Goal: Information Seeking & Learning: Check status

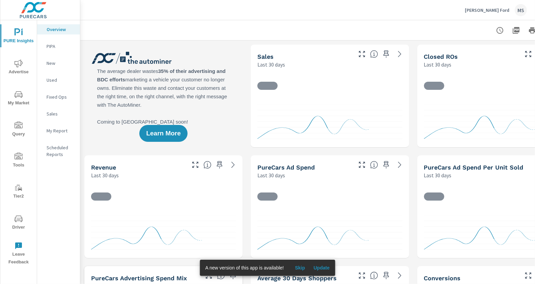
scroll to position [0, 44]
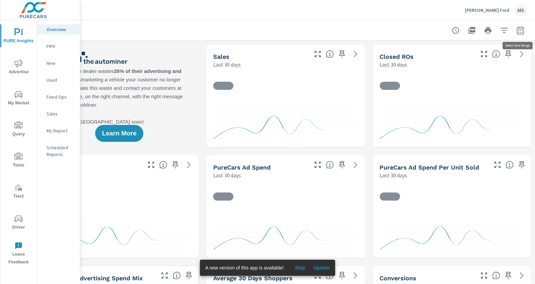
click at [427, 35] on button "button" at bounding box center [519, 30] width 13 height 13
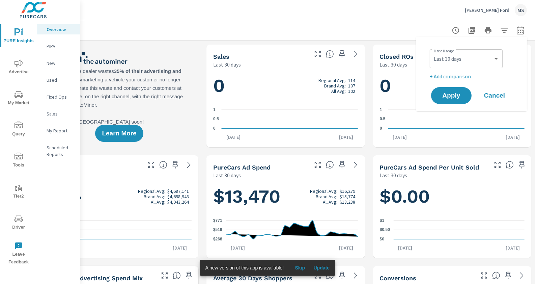
scroll to position [130, 0]
click at [427, 60] on select "Custom [DATE] Last week Last 7 days Last 14 days Last 30 days Last 45 days Last…" at bounding box center [465, 58] width 67 height 13
select select "Last month"
click at [427, 75] on p "+ Add comparison" at bounding box center [472, 76] width 86 height 8
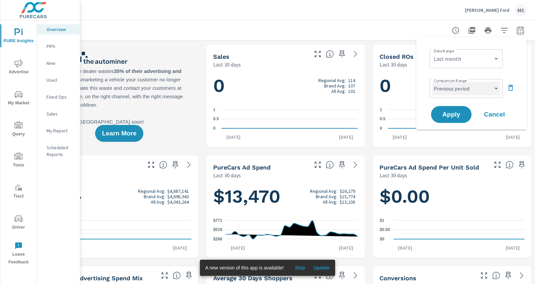
click at [427, 87] on select "Custom Previous period Previous month Previous year" at bounding box center [465, 88] width 67 height 13
select select "Previous month"
click at [427, 118] on span "Apply" at bounding box center [451, 114] width 28 height 6
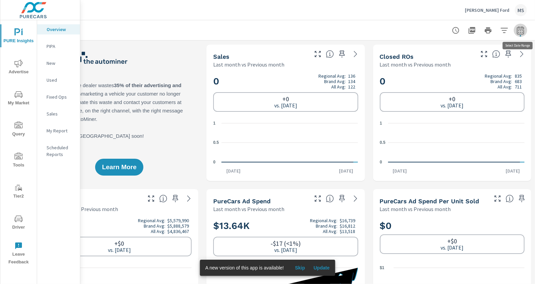
click at [427, 30] on icon "button" at bounding box center [520, 31] width 4 height 3
select select "Last month"
select select "Previous month"
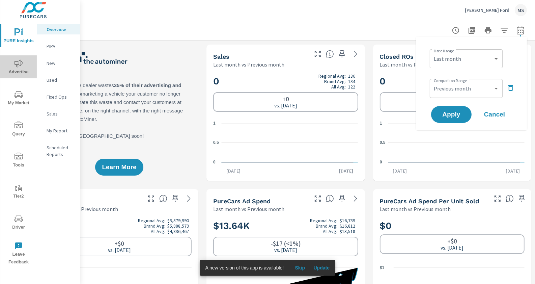
click at [13, 62] on span "Advertise" at bounding box center [18, 67] width 32 height 17
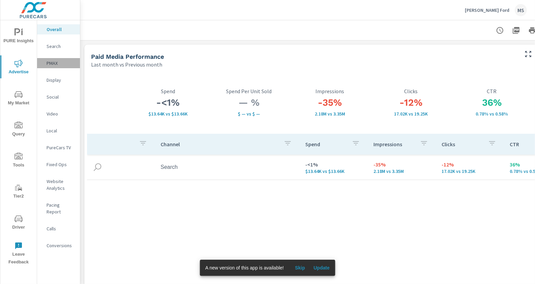
click at [58, 61] on p "PMAX" at bounding box center [61, 63] width 28 height 7
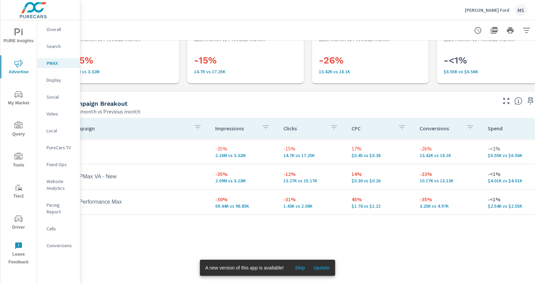
scroll to position [25, 26]
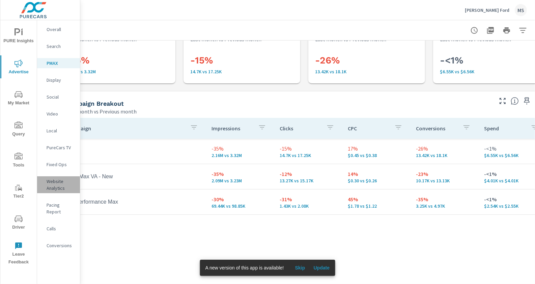
click at [59, 179] on p "Website Analytics" at bounding box center [61, 184] width 28 height 13
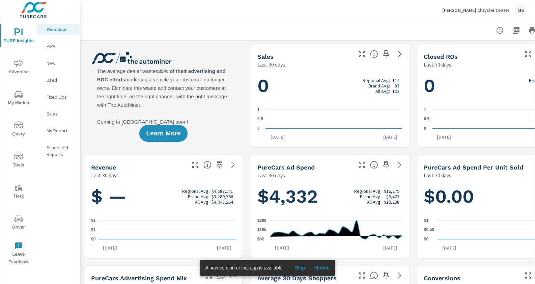
scroll to position [0, 44]
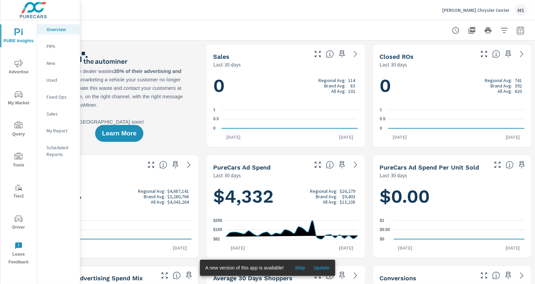
click at [522, 30] on icon "button" at bounding box center [520, 30] width 8 height 8
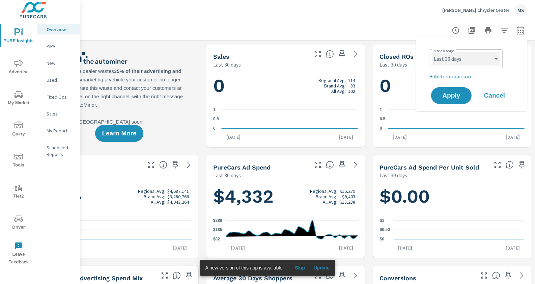
click at [457, 59] on select "Custom [DATE] Last week Last 7 days Last 14 days Last 30 days Last 45 days Last…" at bounding box center [465, 58] width 67 height 13
select select "Last month"
click at [447, 73] on p "+ Add comparison" at bounding box center [472, 76] width 86 height 8
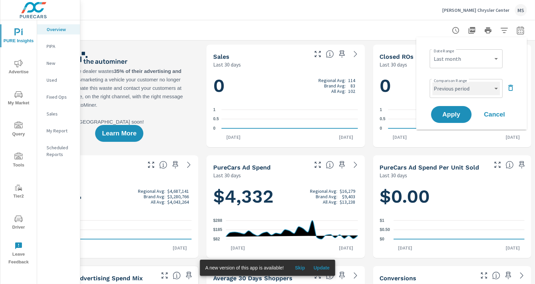
click at [448, 89] on select "Custom Previous period Previous month Previous year" at bounding box center [465, 88] width 67 height 13
select select "Previous month"
click at [449, 111] on span "Apply" at bounding box center [451, 114] width 28 height 6
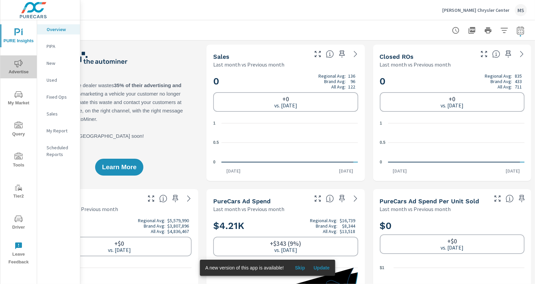
click at [22, 69] on span "Advertise" at bounding box center [18, 67] width 32 height 17
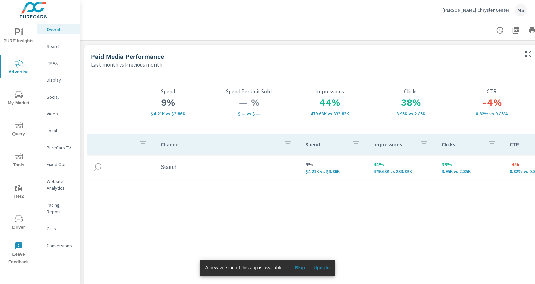
click at [54, 62] on p "PMAX" at bounding box center [61, 63] width 28 height 7
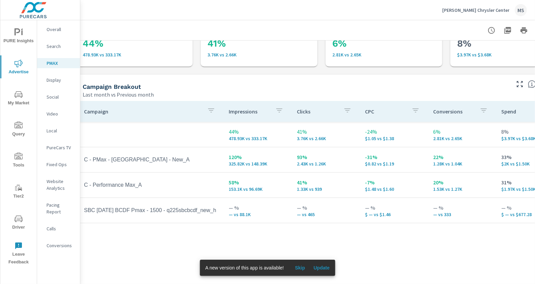
scroll to position [42, 0]
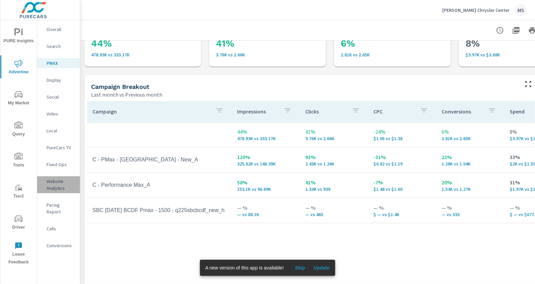
click at [57, 182] on p "Website Analytics" at bounding box center [61, 184] width 28 height 13
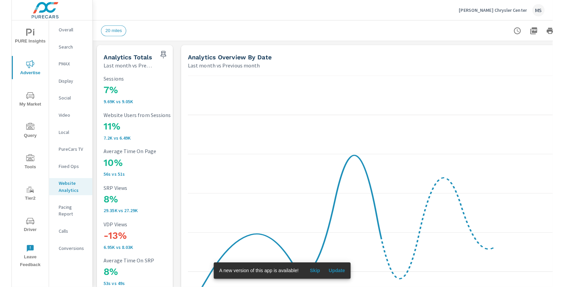
scroll to position [0, 0]
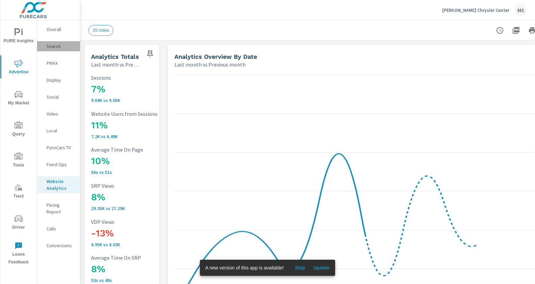
click at [55, 45] on p "Search" at bounding box center [61, 46] width 28 height 7
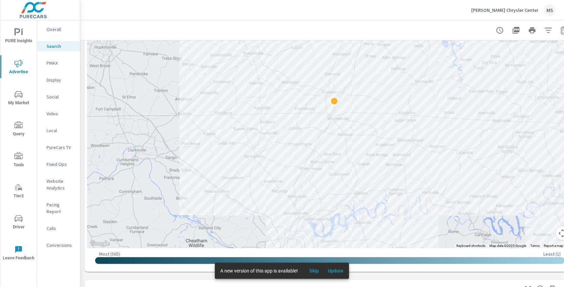
scroll to position [227, 0]
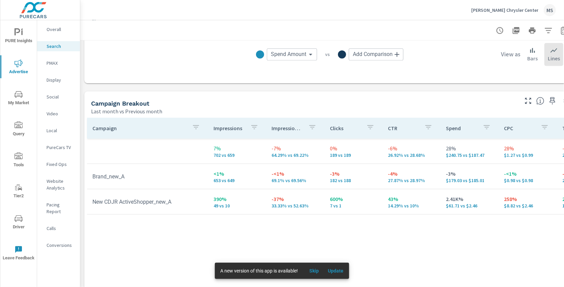
scroll to position [604, 0]
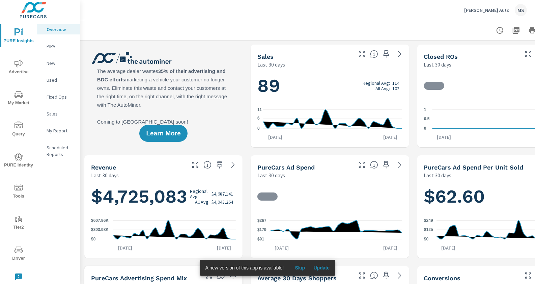
click at [18, 65] on icon "nav menu" at bounding box center [18, 63] width 8 height 8
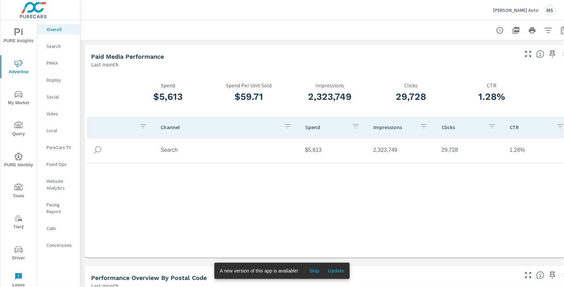
click at [21, 94] on icon "nav menu" at bounding box center [18, 94] width 8 height 8
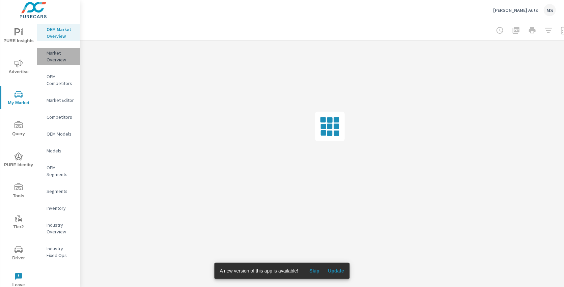
click at [58, 60] on p "Market Overview" at bounding box center [61, 56] width 28 height 13
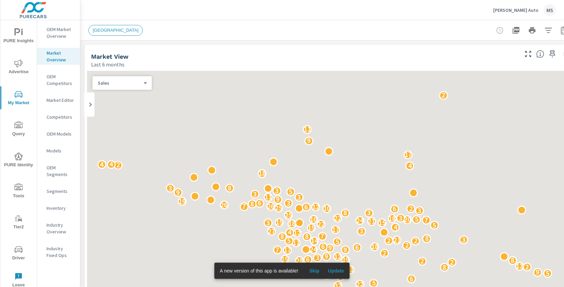
scroll to position [0, 0]
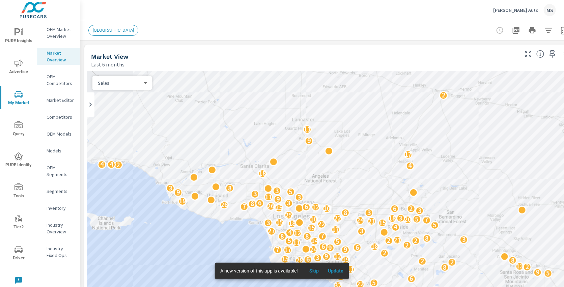
click at [54, 35] on p "OEM Market Overview" at bounding box center [61, 32] width 28 height 13
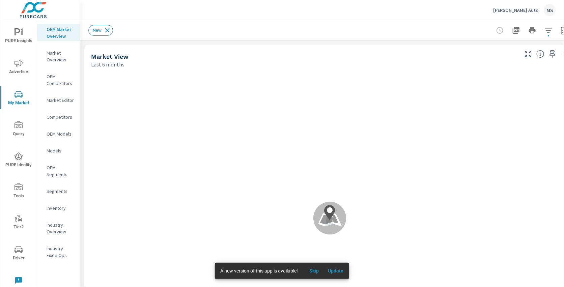
scroll to position [0, 0]
click at [107, 30] on icon at bounding box center [107, 30] width 4 height 4
click at [21, 63] on icon "nav menu" at bounding box center [18, 63] width 8 height 8
click at [20, 66] on icon "nav menu" at bounding box center [18, 63] width 8 height 8
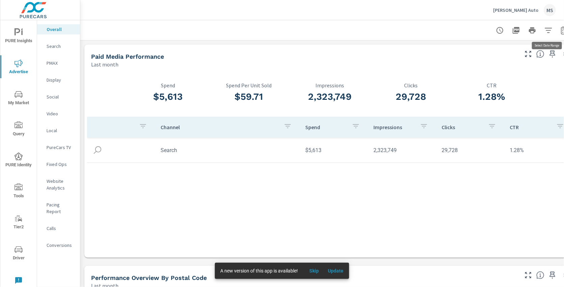
click at [534, 29] on icon "button" at bounding box center [564, 30] width 7 height 8
select select "Last month"
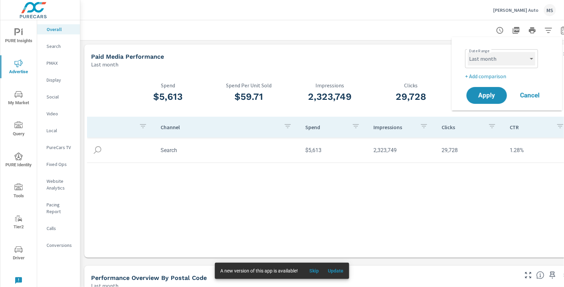
click at [485, 63] on select "Custom [DATE] Last week Last 7 days Last 14 days Last 30 days Last 45 days Last…" at bounding box center [501, 58] width 67 height 13
click at [478, 74] on p "+ Add comparison" at bounding box center [508, 76] width 86 height 8
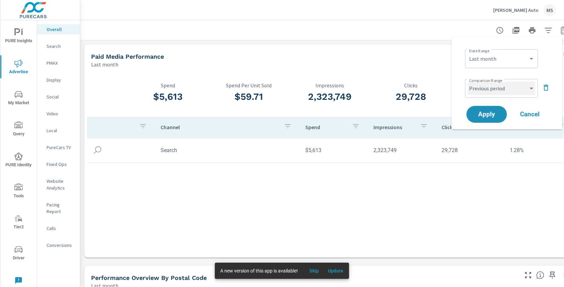
click at [478, 88] on select "Custom Previous period Previous month Previous year" at bounding box center [501, 88] width 67 height 13
select select "Previous month"
click at [480, 116] on span "Apply" at bounding box center [487, 114] width 28 height 6
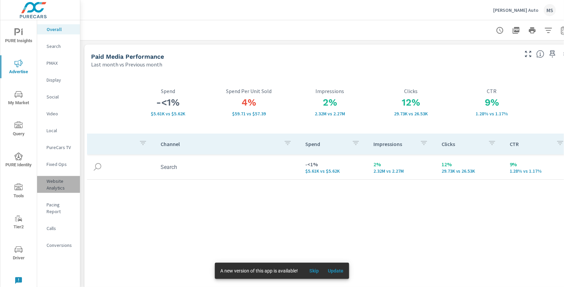
click at [59, 186] on p "Website Analytics" at bounding box center [61, 184] width 28 height 13
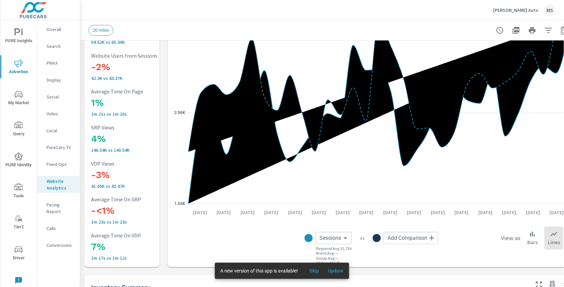
scroll to position [58, 0]
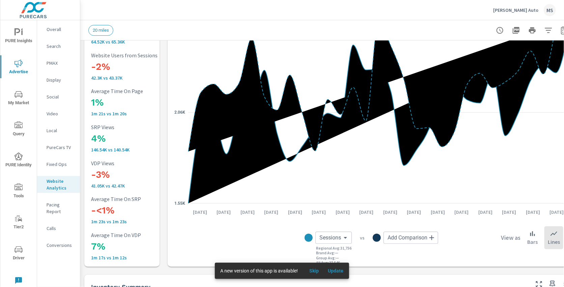
click at [64, 242] on p "Conversions" at bounding box center [61, 245] width 28 height 7
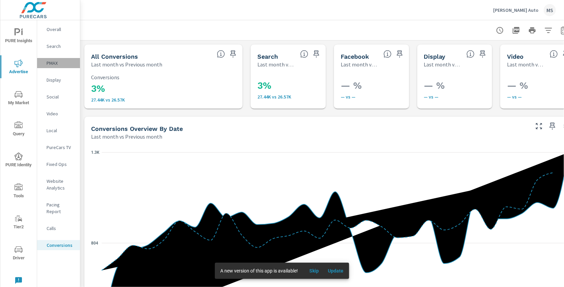
click at [58, 62] on p "PMAX" at bounding box center [61, 63] width 28 height 7
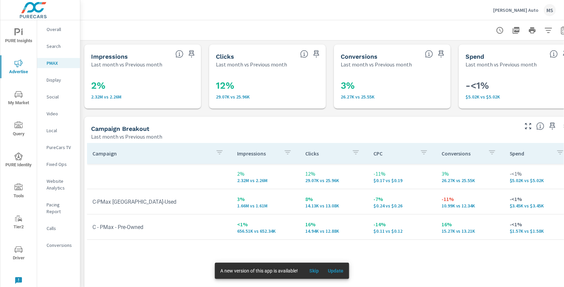
click at [56, 44] on p "Search" at bounding box center [61, 46] width 28 height 7
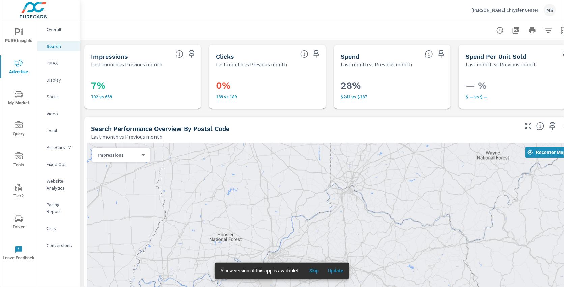
scroll to position [604, 0]
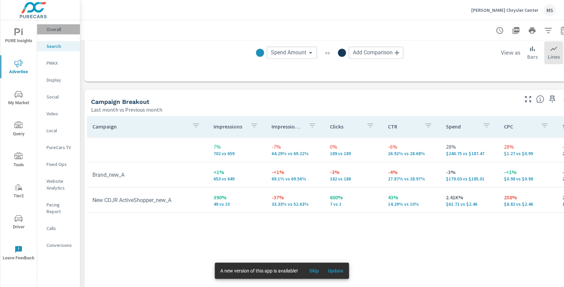
click at [58, 27] on p "Overall" at bounding box center [61, 29] width 28 height 7
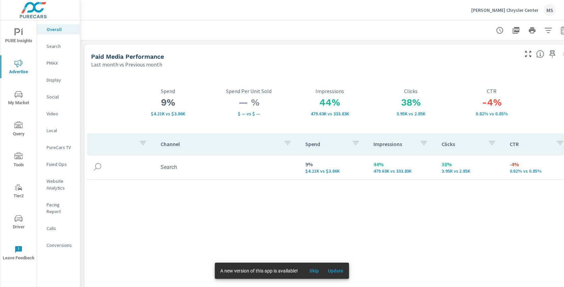
click at [212, 31] on div at bounding box center [329, 30] width 483 height 20
click at [55, 46] on p "Search" at bounding box center [61, 46] width 28 height 7
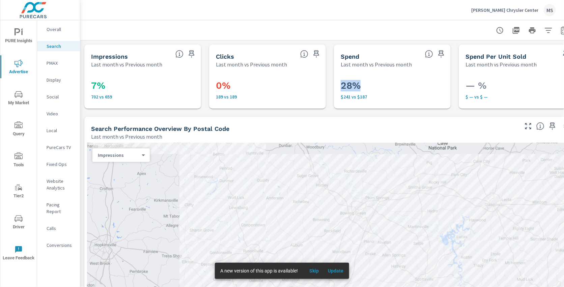
drag, startPoint x: 358, startPoint y: 87, endPoint x: 334, endPoint y: 86, distance: 24.3
click at [334, 86] on div "28% $241 vs $187" at bounding box center [392, 88] width 117 height 40
drag, startPoint x: 365, startPoint y: 98, endPoint x: 357, endPoint y: 97, distance: 8.9
click at [357, 97] on p "$241 vs $187" at bounding box center [391, 96] width 103 height 5
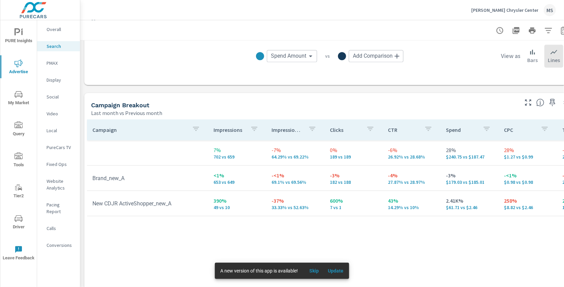
scroll to position [601, 0]
click at [50, 60] on p "PMAX" at bounding box center [61, 63] width 28 height 7
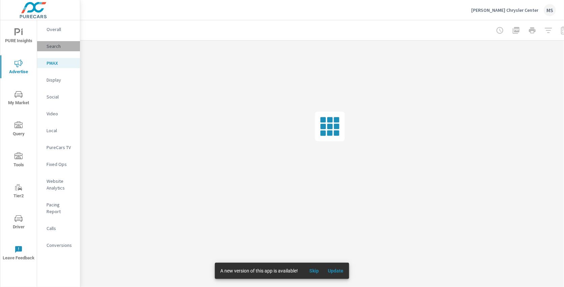
click at [54, 43] on p "Search" at bounding box center [61, 46] width 28 height 7
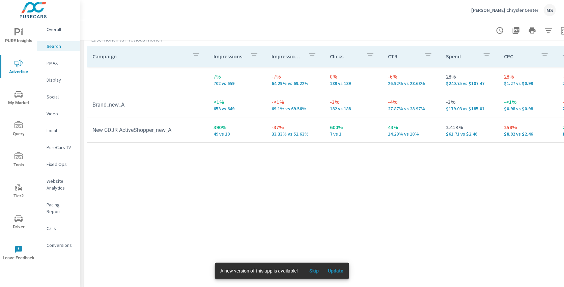
scroll to position [671, 0]
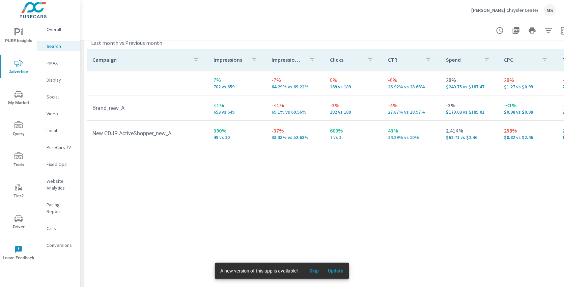
click at [50, 63] on p "PMAX" at bounding box center [61, 63] width 28 height 7
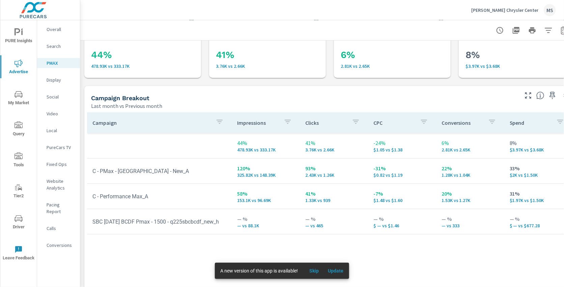
scroll to position [32, 0]
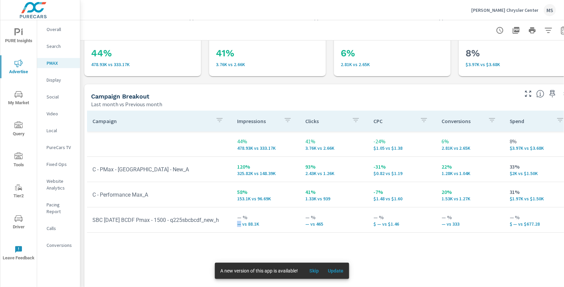
drag, startPoint x: 240, startPoint y: 223, endPoint x: 236, endPoint y: 223, distance: 4.0
click at [236, 223] on td "— % — vs 88.1K" at bounding box center [266, 220] width 68 height 24
click at [60, 188] on p "Website Analytics" at bounding box center [61, 184] width 28 height 13
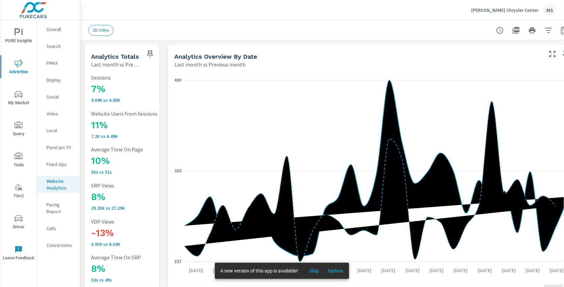
scroll to position [0, 0]
click at [548, 32] on icon "button" at bounding box center [548, 30] width 8 height 8
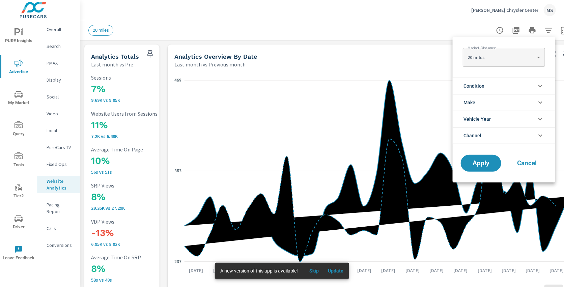
click at [471, 134] on span "Channel" at bounding box center [472, 135] width 18 height 16
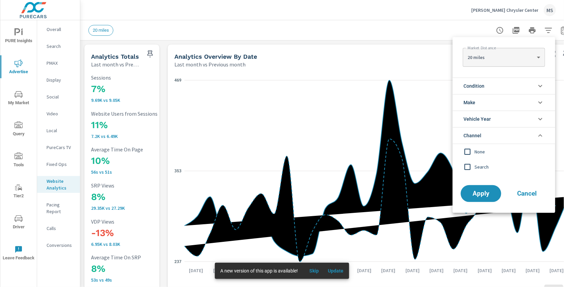
click at [466, 165] on input "filter options" at bounding box center [467, 167] width 14 height 14
click at [478, 198] on button "Apply" at bounding box center [481, 194] width 42 height 18
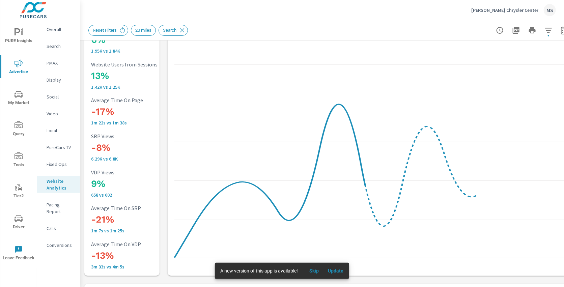
scroll to position [0, 0]
drag, startPoint x: 98, startPoint y: 193, endPoint x: 91, endPoint y: 193, distance: 7.4
click at [91, 193] on p "658 vs 602" at bounding box center [135, 194] width 89 height 5
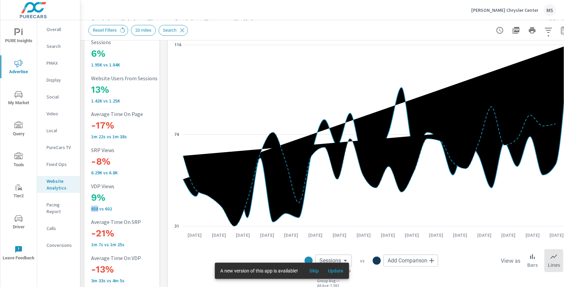
scroll to position [38, 0]
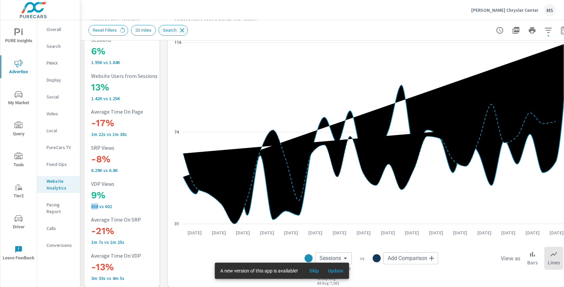
click at [186, 29] on icon at bounding box center [181, 30] width 7 height 7
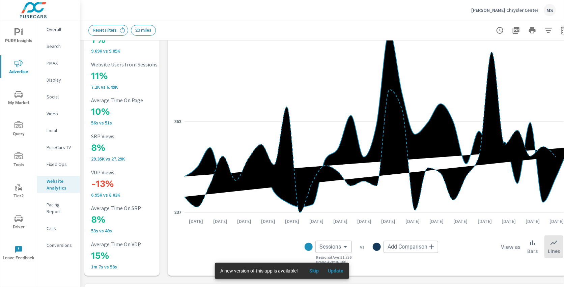
scroll to position [56, 0]
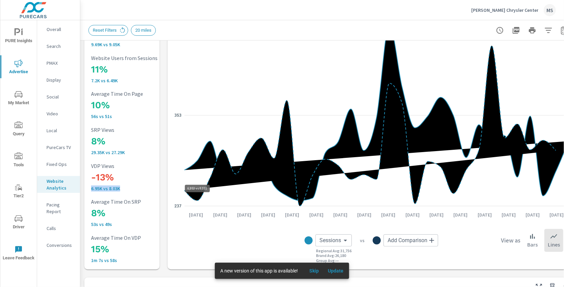
drag, startPoint x: 91, startPoint y: 189, endPoint x: 123, endPoint y: 189, distance: 32.0
click at [123, 189] on p "6.95K vs 8.03K" at bounding box center [135, 188] width 89 height 5
click at [120, 193] on div "7% 9.69K vs 9.05K Sessions 11% 7.2K vs 6.49K Website Users from Sessions 10% 56…" at bounding box center [122, 140] width 70 height 251
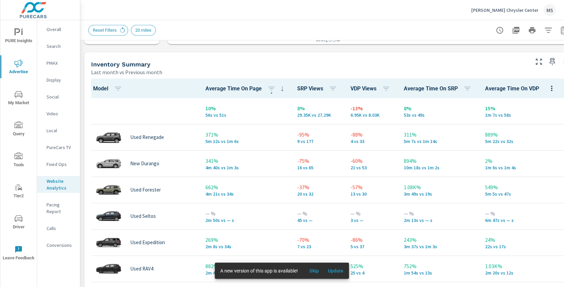
scroll to position [280, 0]
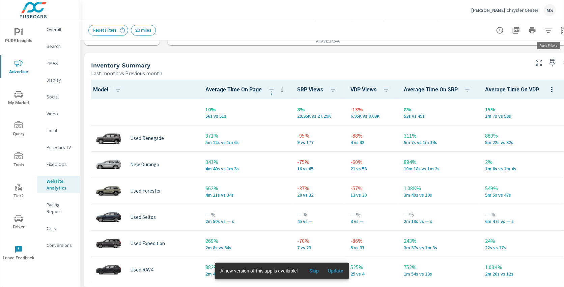
click at [549, 31] on icon "button" at bounding box center [548, 30] width 8 height 8
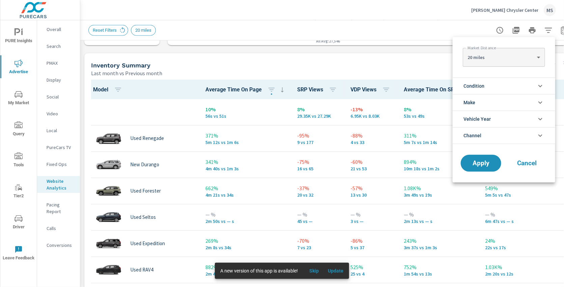
click at [478, 86] on span "Condition" at bounding box center [473, 86] width 21 height 16
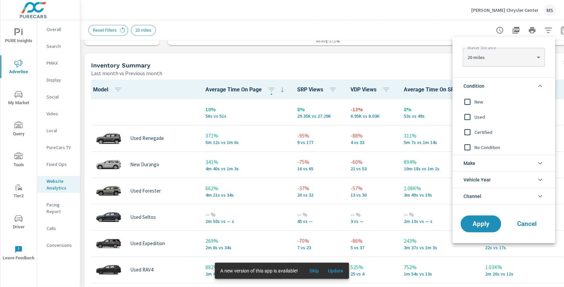
click at [470, 102] on input "filter options" at bounding box center [467, 102] width 14 height 14
click at [474, 224] on span "Apply" at bounding box center [481, 224] width 28 height 6
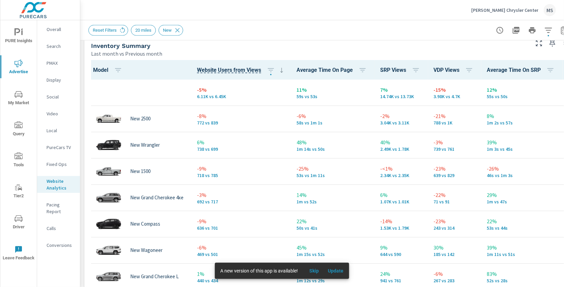
scroll to position [0, 0]
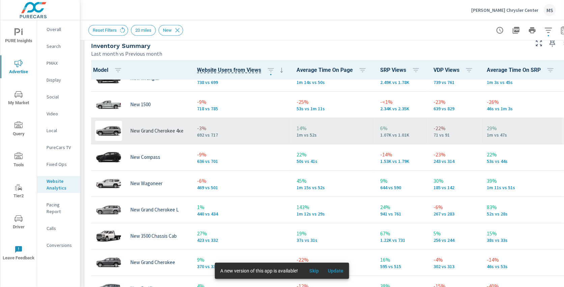
scroll to position [83, 0]
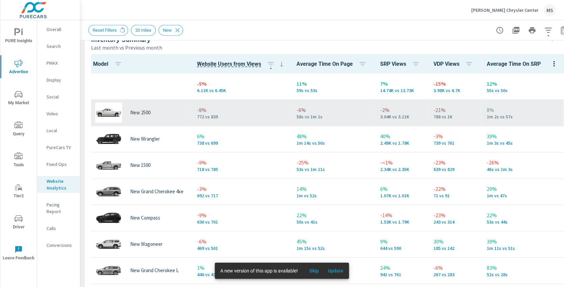
scroll to position [305, 0]
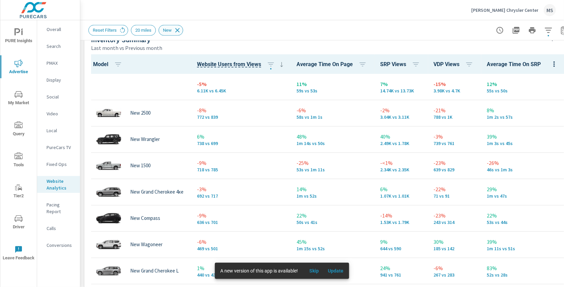
click at [181, 32] on icon at bounding box center [177, 30] width 7 height 7
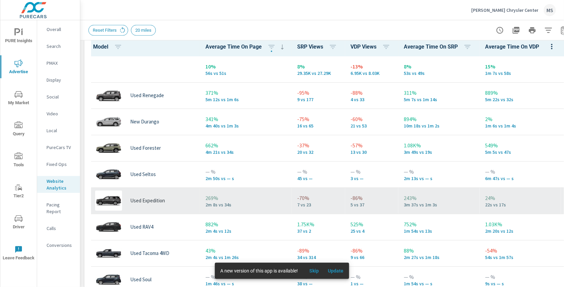
scroll to position [320, 0]
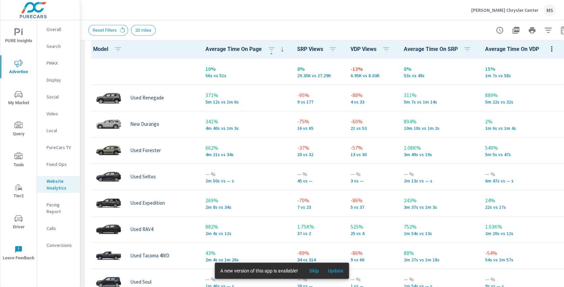
click at [361, 50] on span "VDP Views" at bounding box center [371, 49] width 42 height 8
click at [373, 48] on span "VDP Views" at bounding box center [371, 49] width 42 height 8
click at [390, 49] on icon "button" at bounding box center [386, 49] width 8 height 8
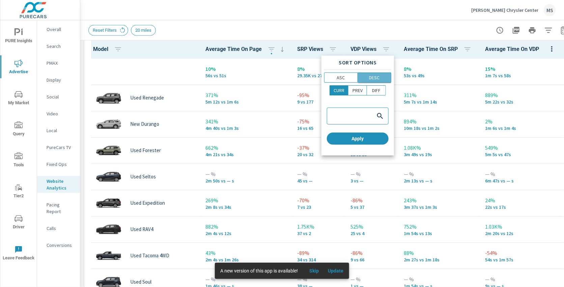
click at [374, 75] on p "DESC" at bounding box center [374, 77] width 10 height 7
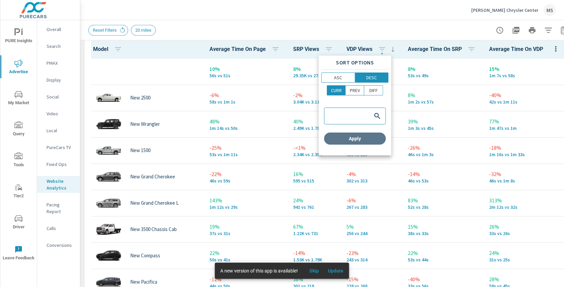
click at [353, 136] on span "Apply" at bounding box center [355, 139] width 56 height 6
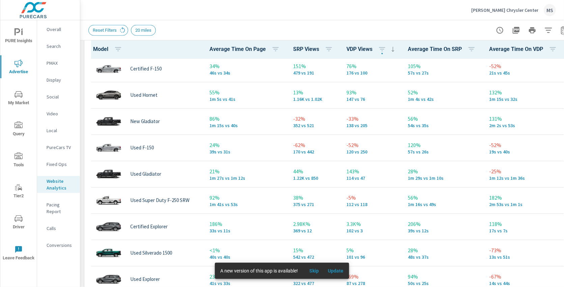
scroll to position [299, 0]
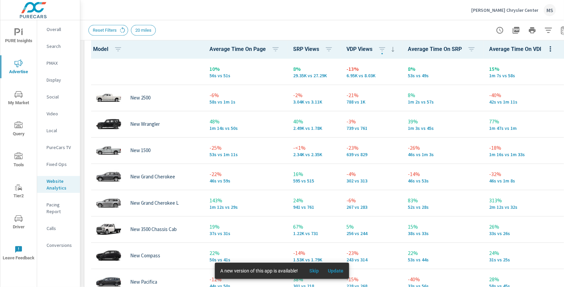
click at [54, 63] on p "PMAX" at bounding box center [61, 63] width 28 height 7
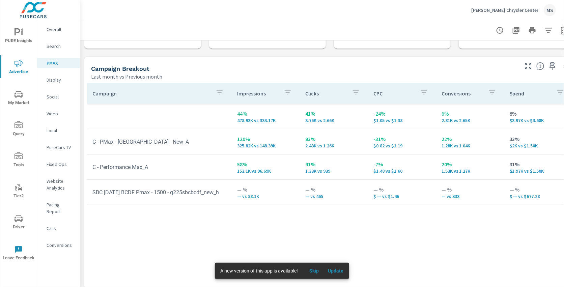
scroll to position [61, 0]
click at [57, 29] on p "Overall" at bounding box center [61, 29] width 28 height 7
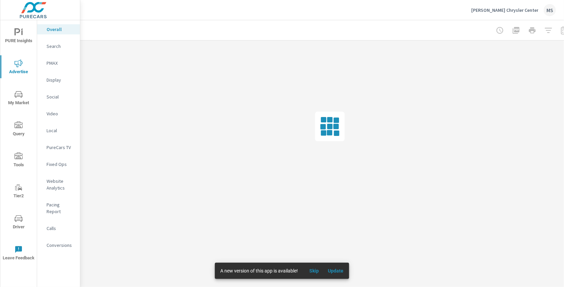
click at [53, 47] on p "Search" at bounding box center [61, 46] width 28 height 7
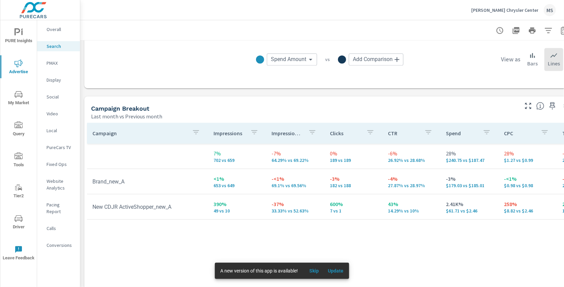
scroll to position [647, 0]
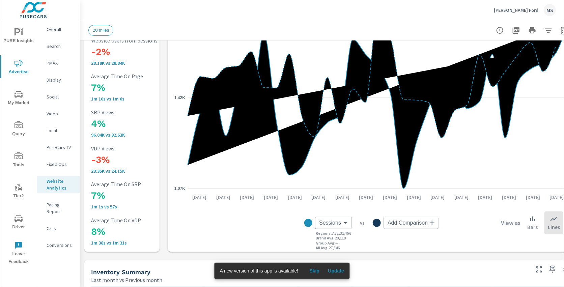
scroll to position [75, 0]
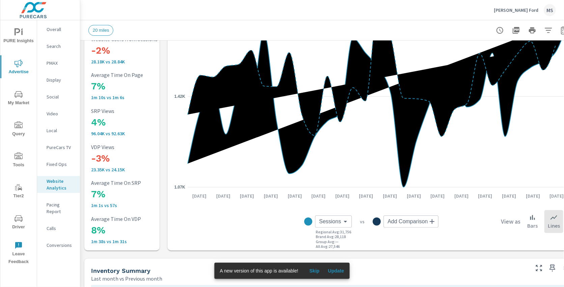
click at [54, 30] on p "Overall" at bounding box center [61, 29] width 28 height 7
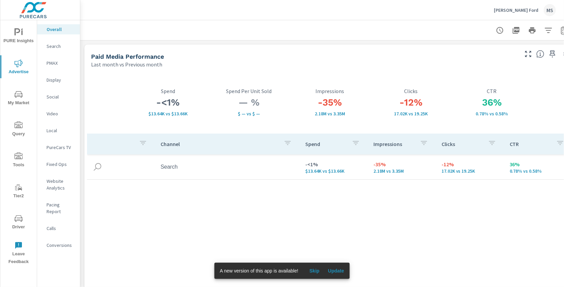
click at [55, 46] on p "Search" at bounding box center [61, 46] width 28 height 7
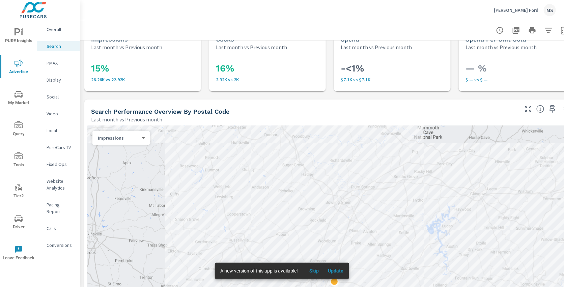
scroll to position [21, 0]
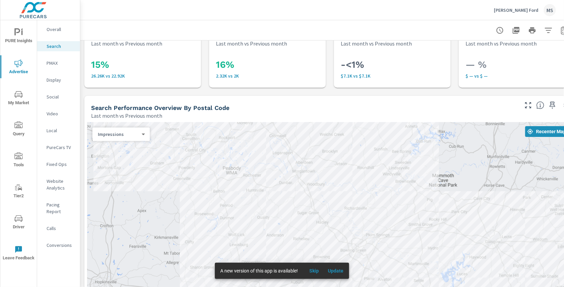
drag, startPoint x: 249, startPoint y: 153, endPoint x: 264, endPoint y: 207, distance: 55.8
click at [264, 207] on div at bounding box center [329, 273] width 485 height 303
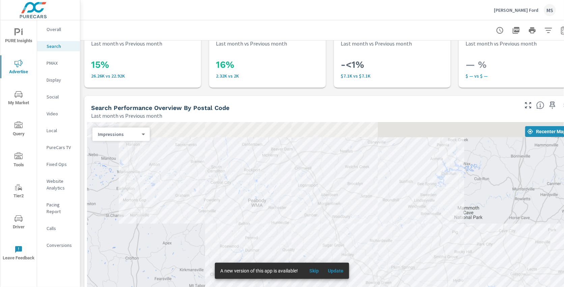
drag, startPoint x: 244, startPoint y: 162, endPoint x: 269, endPoint y: 196, distance: 42.0
click at [269, 196] on div at bounding box center [329, 273] width 485 height 303
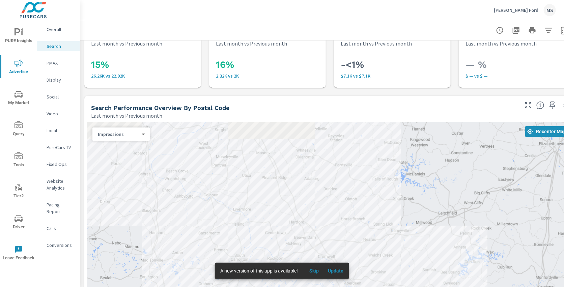
drag, startPoint x: 279, startPoint y: 160, endPoint x: 303, endPoint y: 249, distance: 92.0
click at [303, 249] on div at bounding box center [329, 273] width 485 height 303
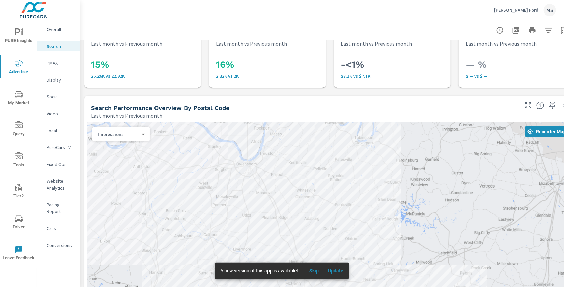
drag, startPoint x: 307, startPoint y: 188, endPoint x: 307, endPoint y: 228, distance: 39.8
click at [307, 228] on div at bounding box center [329, 273] width 485 height 303
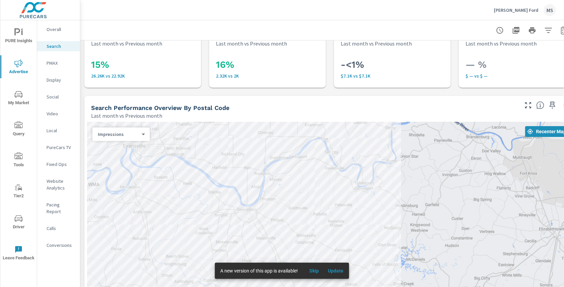
drag, startPoint x: 408, startPoint y: 158, endPoint x: 408, endPoint y: 204, distance: 46.2
click at [408, 204] on div at bounding box center [329, 273] width 485 height 303
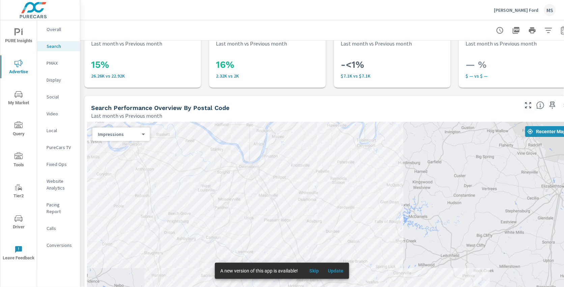
drag, startPoint x: 393, startPoint y: 203, endPoint x: 395, endPoint y: 159, distance: 43.6
click at [395, 159] on div at bounding box center [329, 273] width 485 height 303
click at [396, 167] on div at bounding box center [329, 273] width 485 height 303
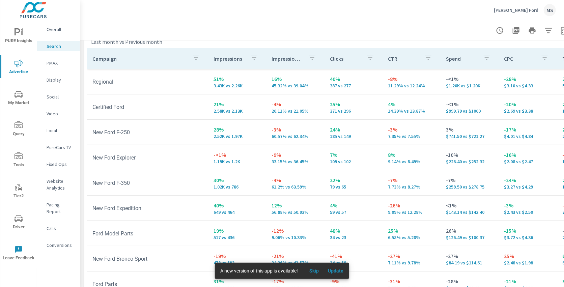
scroll to position [673, 0]
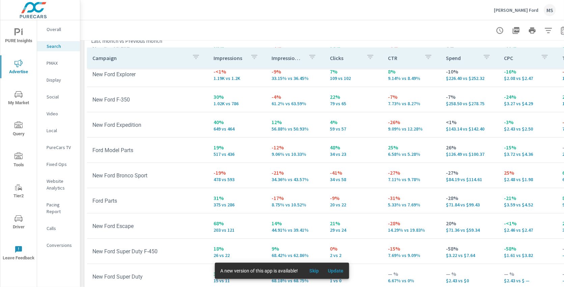
scroll to position [691, 0]
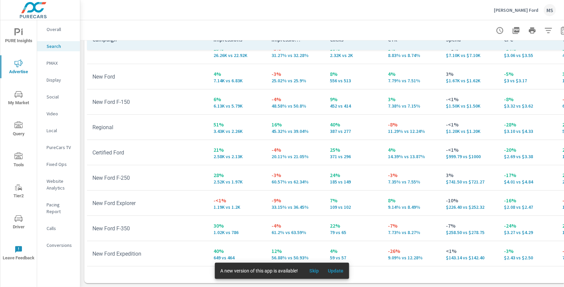
scroll to position [2, 0]
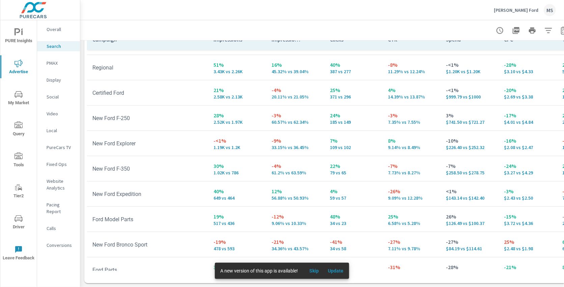
scroll to position [71, 0]
click at [53, 65] on p "PMAX" at bounding box center [61, 63] width 28 height 7
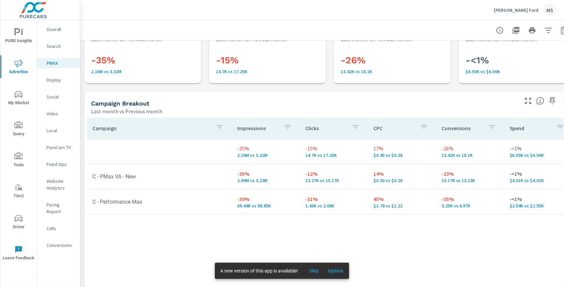
scroll to position [25, 15]
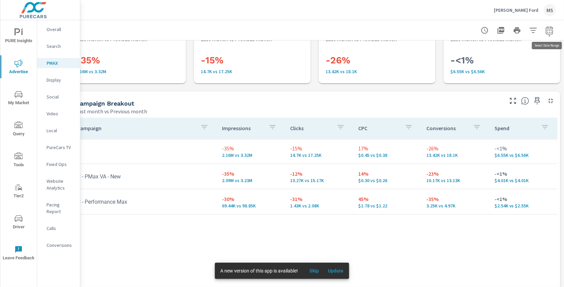
click at [549, 26] on icon "button" at bounding box center [549, 30] width 8 height 8
select select "Last month"
select select "Previous month"
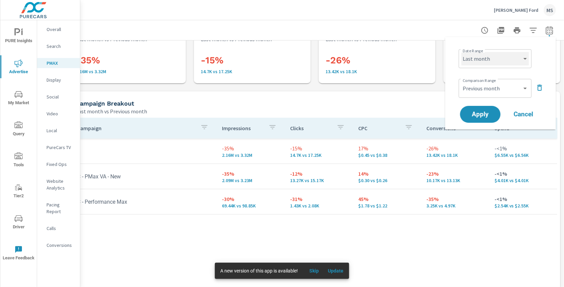
click at [492, 62] on select "Custom [DATE] Last week Last 7 days Last 14 days Last 30 days Last 45 days Last…" at bounding box center [494, 58] width 67 height 13
select select "Month to date"
click at [489, 90] on select "Custom Previous period Previous month Previous year" at bounding box center [494, 88] width 67 height 13
select select "Previous period"
click at [481, 109] on button "Apply" at bounding box center [480, 115] width 42 height 18
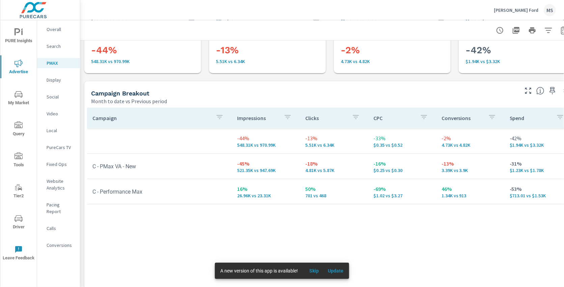
scroll to position [36, 0]
drag, startPoint x: 522, startPoint y: 162, endPoint x: 507, endPoint y: 162, distance: 14.5
click at [507, 162] on td "-31% $1.23K vs $1.78K" at bounding box center [538, 166] width 68 height 24
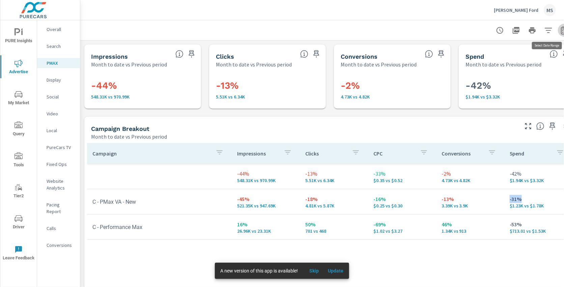
click at [562, 31] on icon "button" at bounding box center [564, 30] width 8 height 8
select select "Month to date"
select select "Previous period"
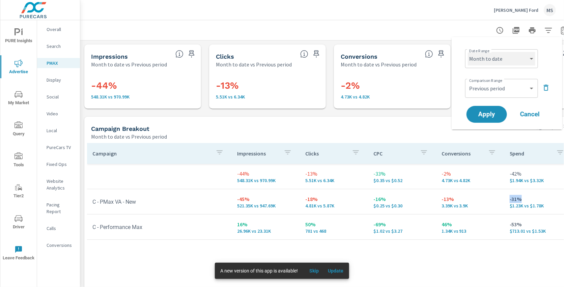
click at [499, 61] on select "Custom [DATE] Last week Last 7 days Last 14 days Last 30 days Last 45 days Last…" at bounding box center [501, 58] width 67 height 13
select select "Last month"
click at [495, 92] on select "Custom Previous period Previous month Previous year" at bounding box center [501, 88] width 67 height 13
select select "Previous month"
click at [494, 112] on span "Apply" at bounding box center [487, 114] width 28 height 6
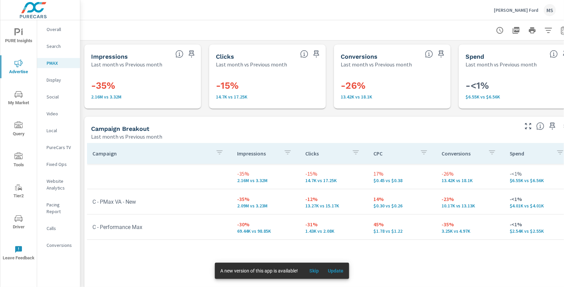
click at [58, 46] on p "Search" at bounding box center [61, 46] width 28 height 7
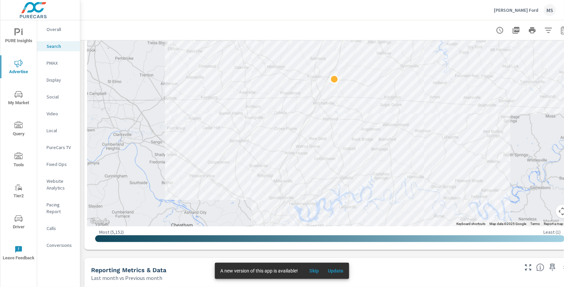
scroll to position [226, 0]
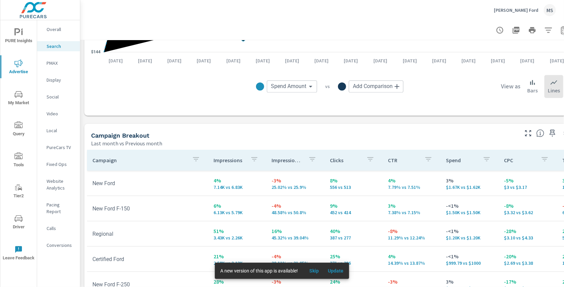
scroll to position [604, 0]
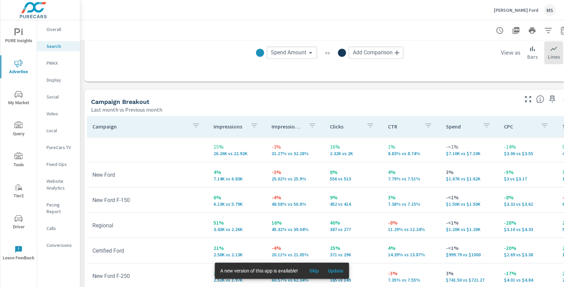
scroll to position [11, 0]
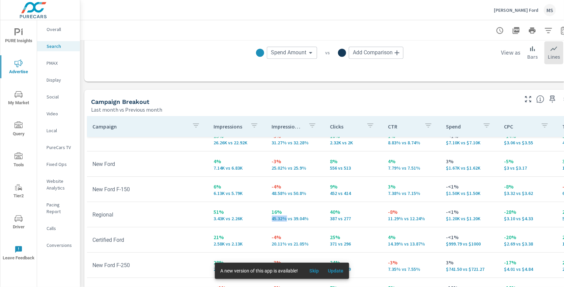
drag, startPoint x: 283, startPoint y: 220, endPoint x: 268, endPoint y: 220, distance: 14.8
click at [268, 220] on td "16% 45.32% vs 39.04%" at bounding box center [295, 214] width 58 height 24
click at [560, 32] on icon "button" at bounding box center [564, 30] width 8 height 8
select select "Last month"
select select "Previous month"
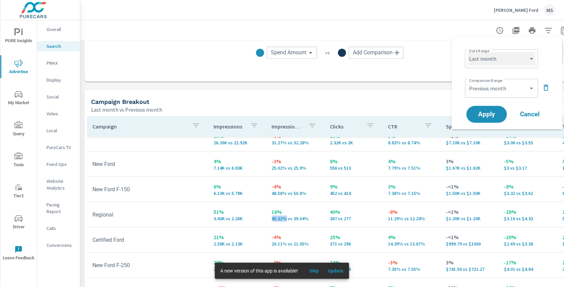
click at [494, 56] on select "Custom [DATE] Last week Last 7 days Last 14 days Last 30 days Last 45 days Last…" at bounding box center [501, 58] width 67 height 13
select select "Month to date"
click at [489, 91] on select "Custom Previous period Previous month Previous year" at bounding box center [501, 88] width 67 height 13
click at [483, 115] on span "Apply" at bounding box center [487, 114] width 28 height 6
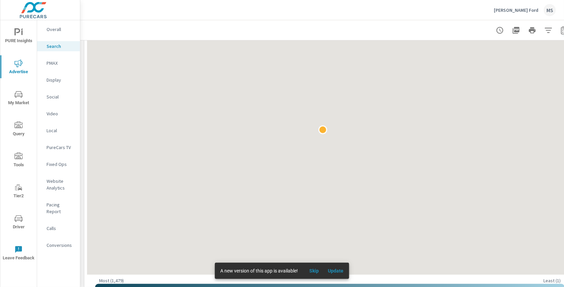
scroll to position [174, 0]
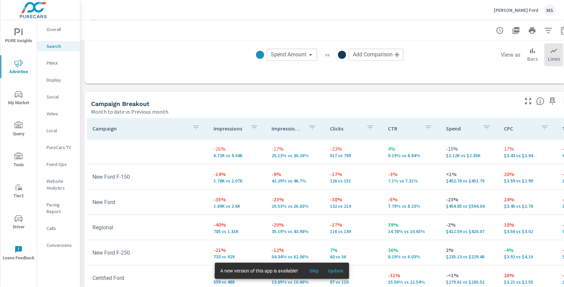
scroll to position [691, 0]
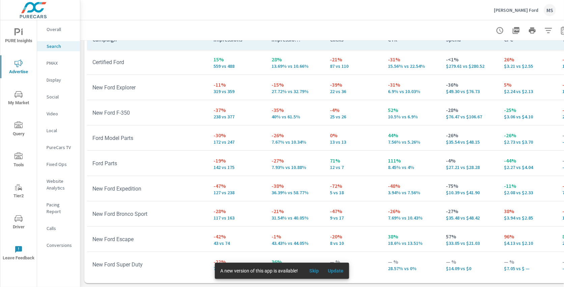
scroll to position [158, 0]
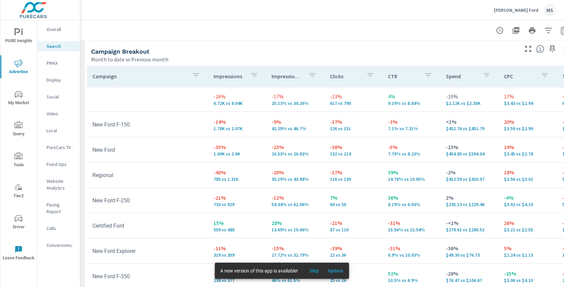
scroll to position [655, 0]
click at [18, 220] on icon "nav menu" at bounding box center [18, 218] width 8 height 6
